Goal: Task Accomplishment & Management: Use online tool/utility

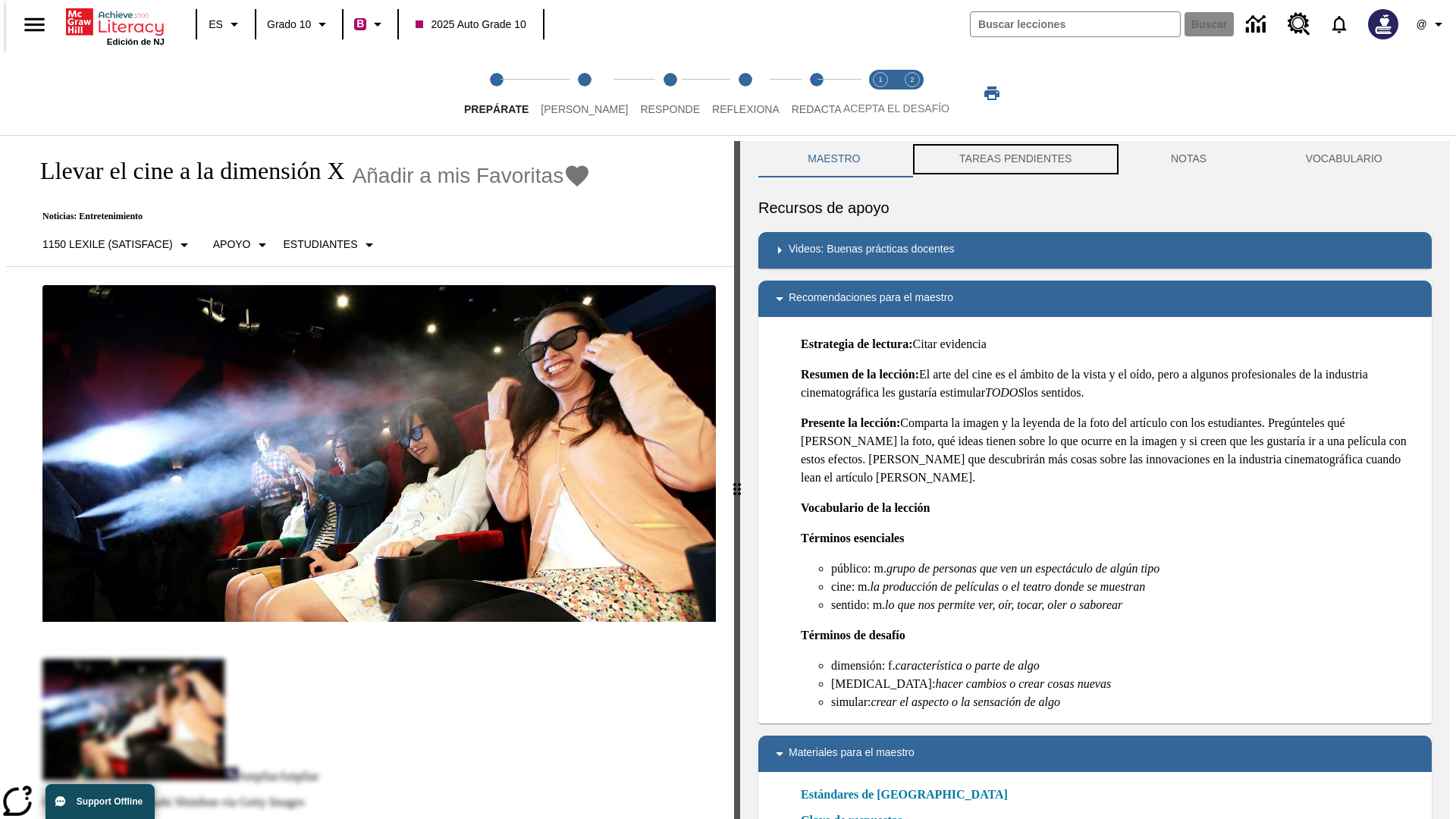
click at [1014, 159] on button "TAREAS PENDIENTES" at bounding box center [1016, 159] width 212 height 36
